Goal: Complete application form

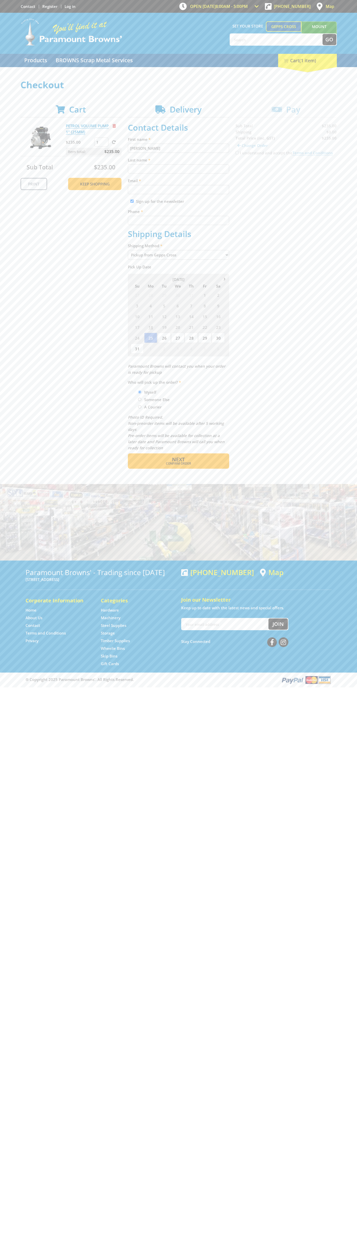
type input "[PERSON_NAME]"
type input "[EMAIL_ADDRESS][DOMAIN_NAME]"
type input "0293744000"
click at [178, 460] on span "Next" at bounding box center [178, 459] width 13 height 7
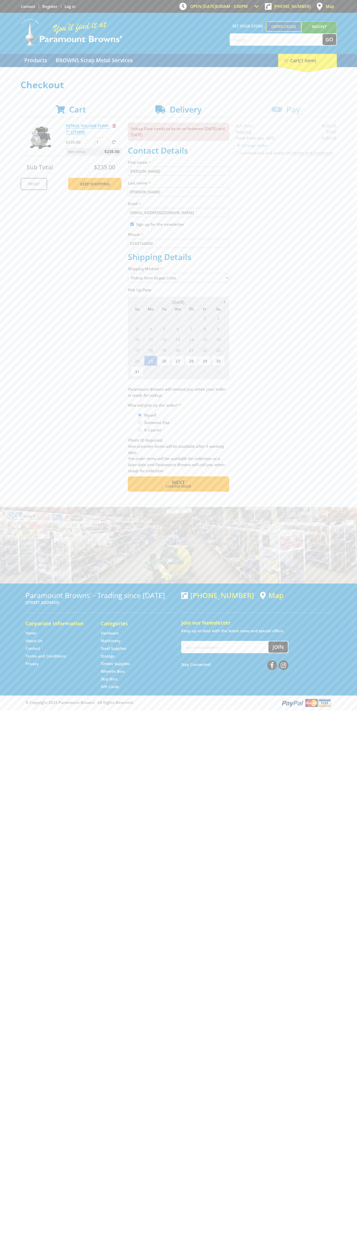
type input "[PERSON_NAME]"
click at [178, 487] on span "Confirm order" at bounding box center [178, 486] width 79 height 3
click at [178, 483] on span "Next" at bounding box center [178, 482] width 13 height 7
